Goal: Information Seeking & Learning: Learn about a topic

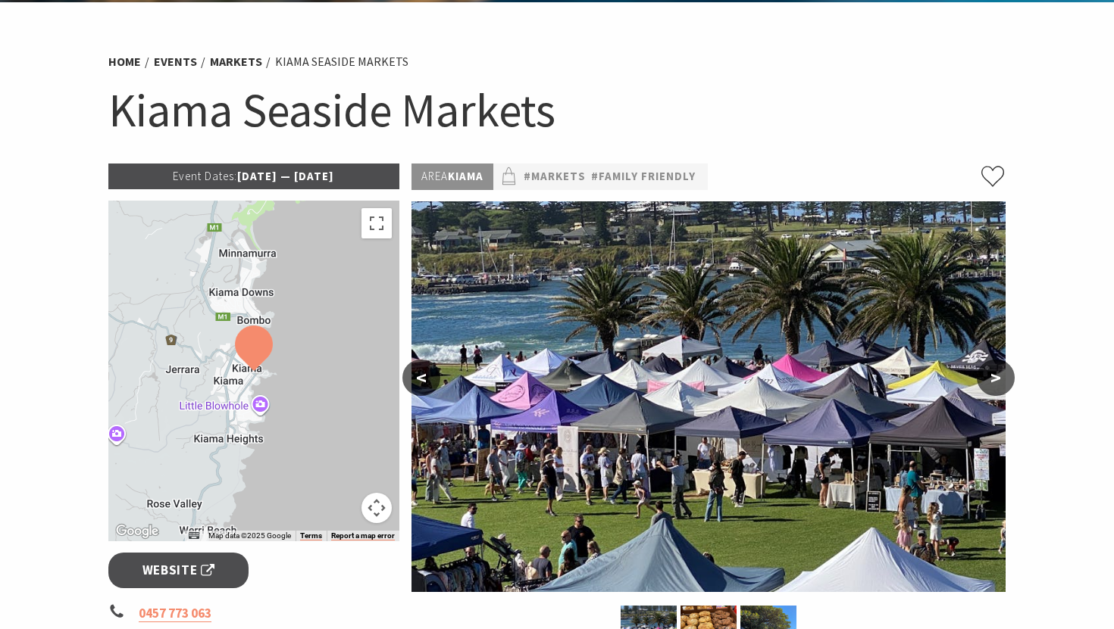
scroll to position [93, 0]
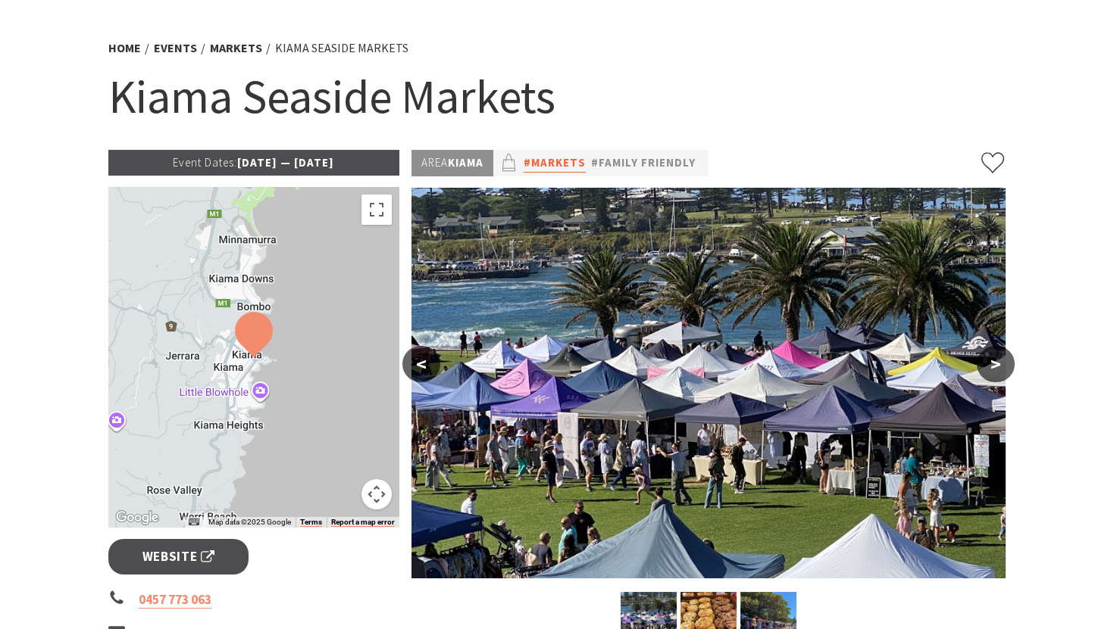
click at [557, 161] on link "#Markets" at bounding box center [554, 163] width 62 height 19
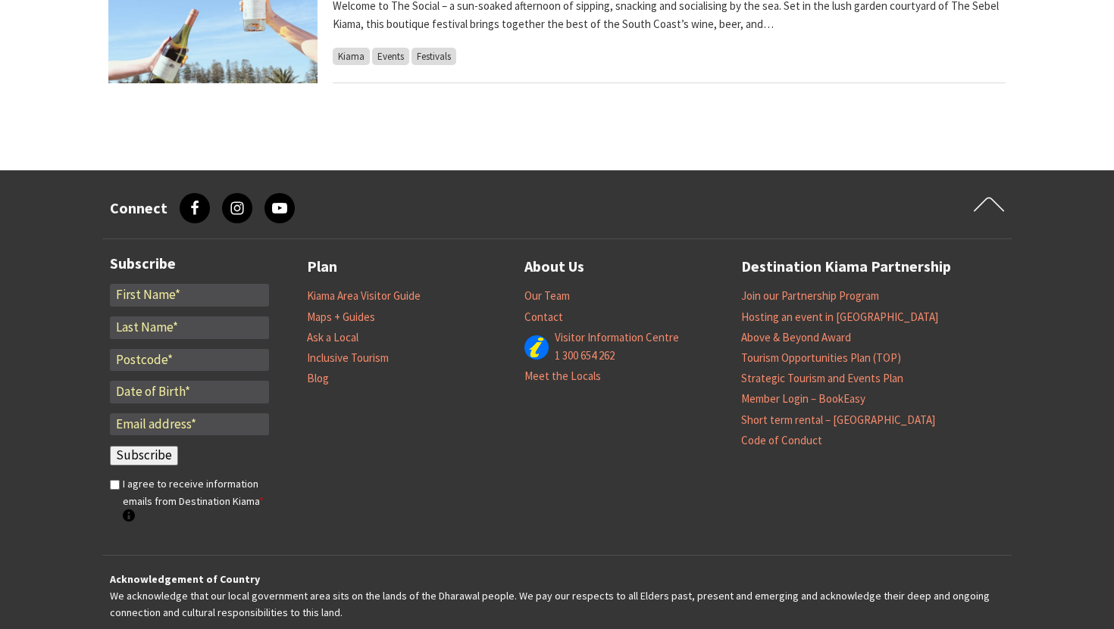
scroll to position [1576, 0]
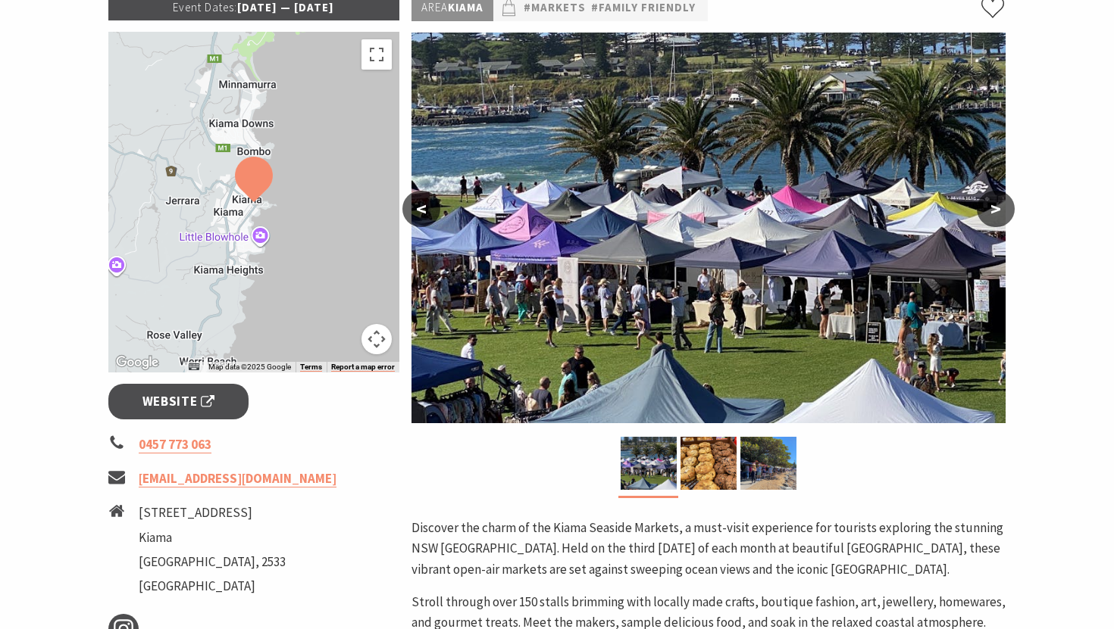
scroll to position [257, 0]
